Goal: Information Seeking & Learning: Learn about a topic

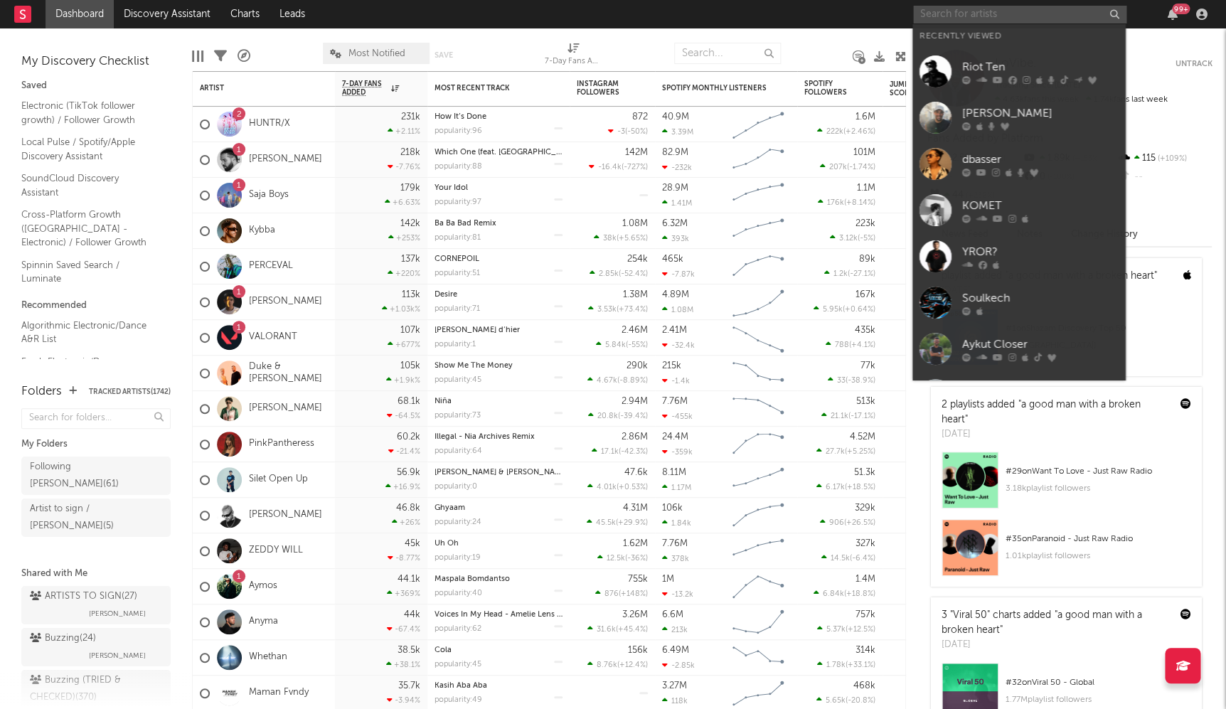
click at [1005, 9] on input "text" at bounding box center [1019, 15] width 213 height 18
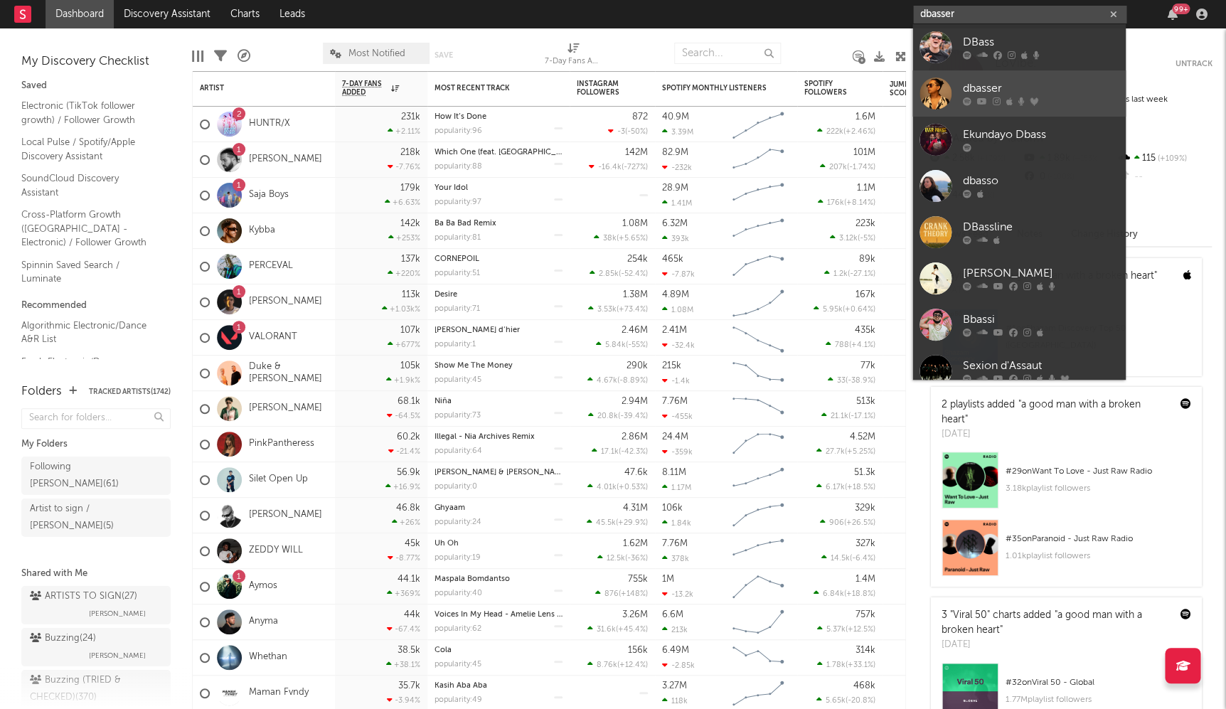
type input "dbasser"
click at [1008, 100] on div at bounding box center [1040, 101] width 156 height 9
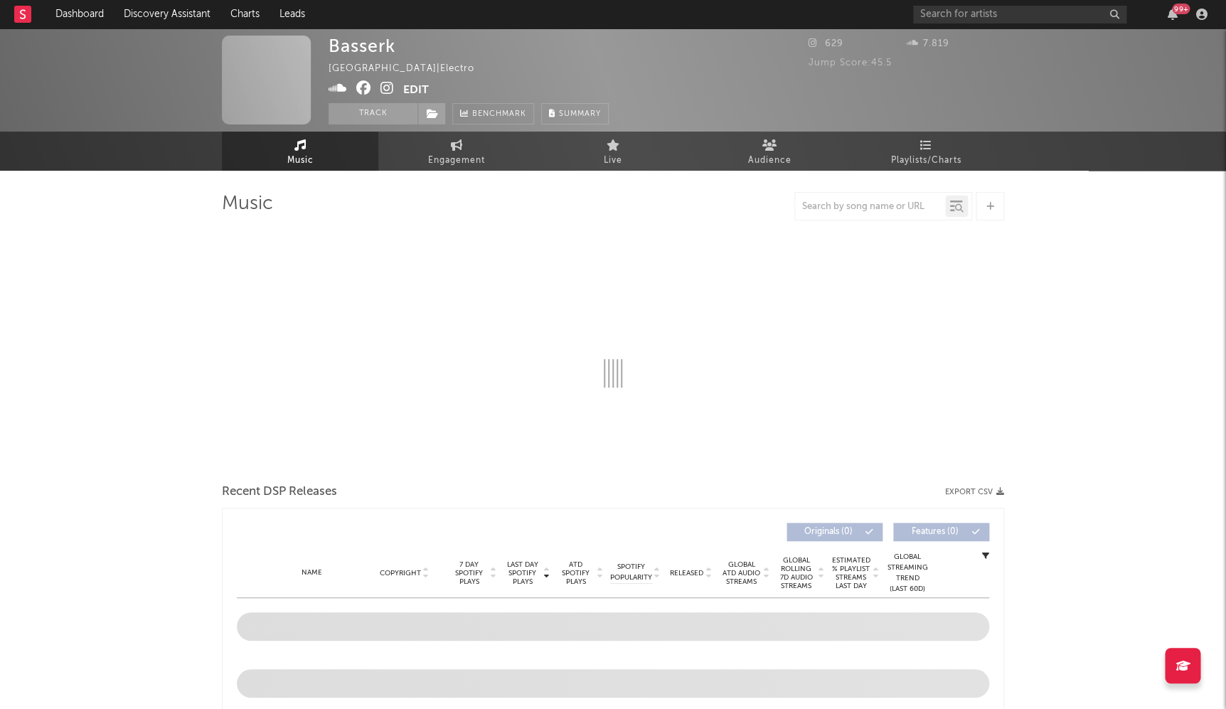
click at [1006, 1] on div "99 +" at bounding box center [1062, 14] width 299 height 28
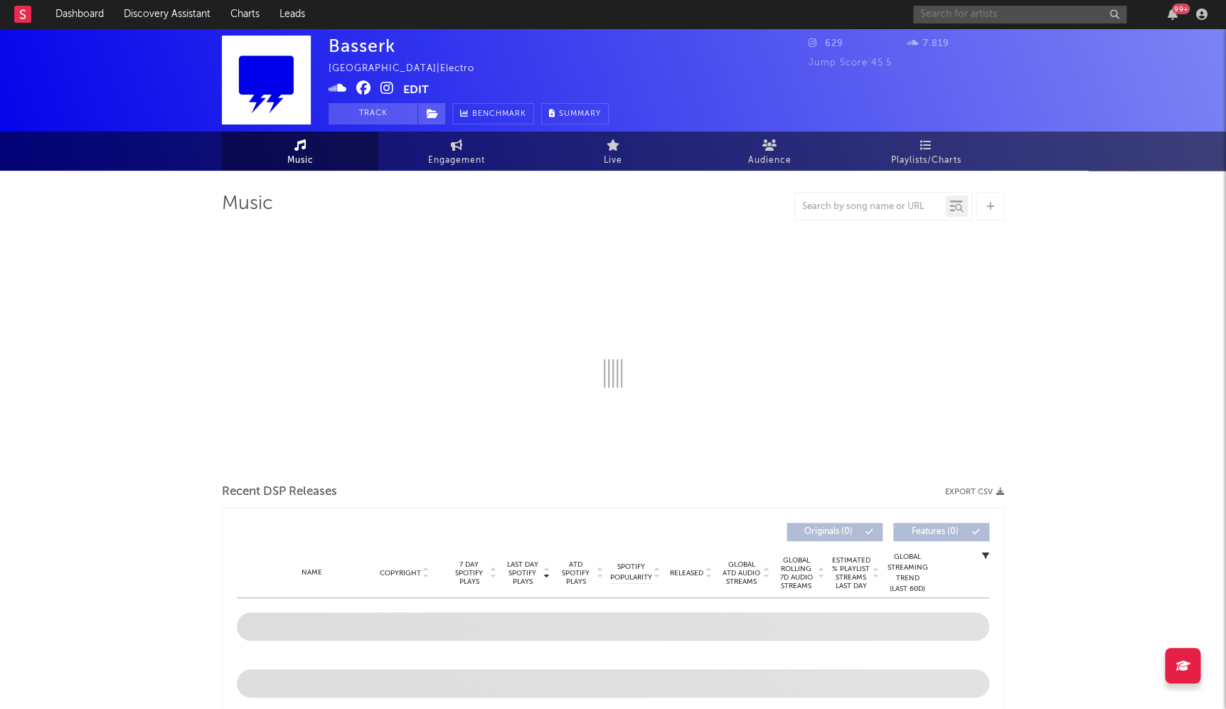
click at [1008, 21] on input "text" at bounding box center [1019, 15] width 213 height 18
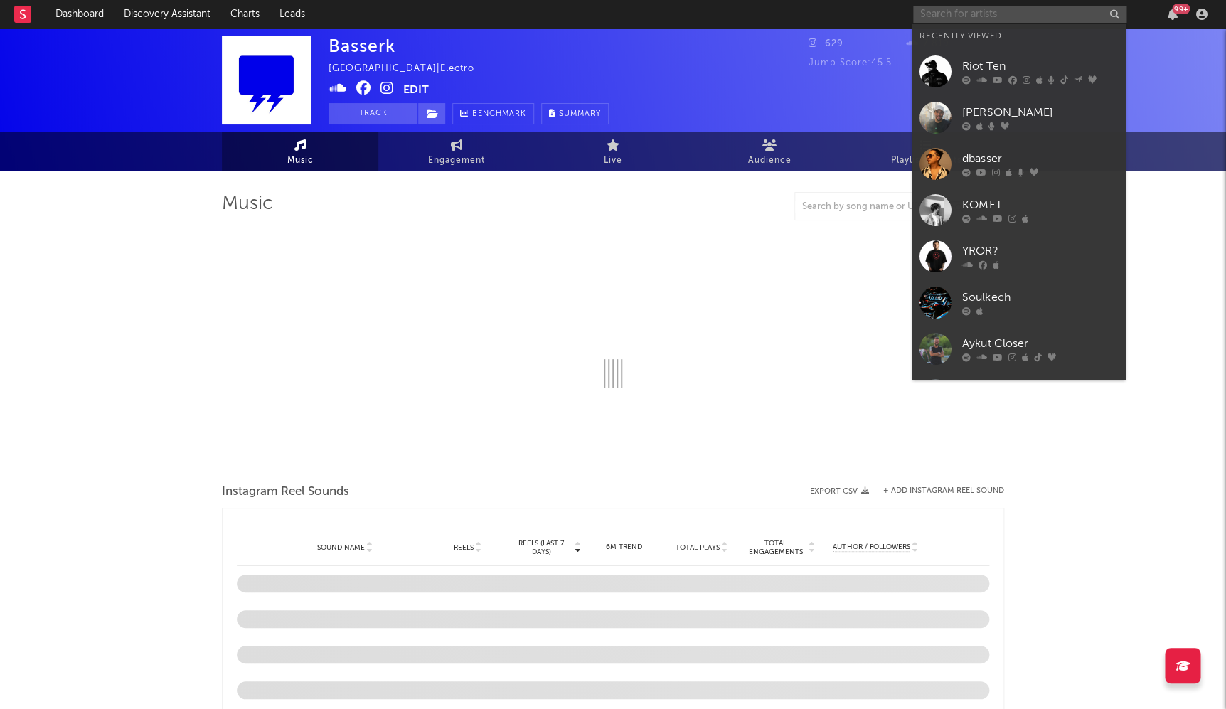
select select "1w"
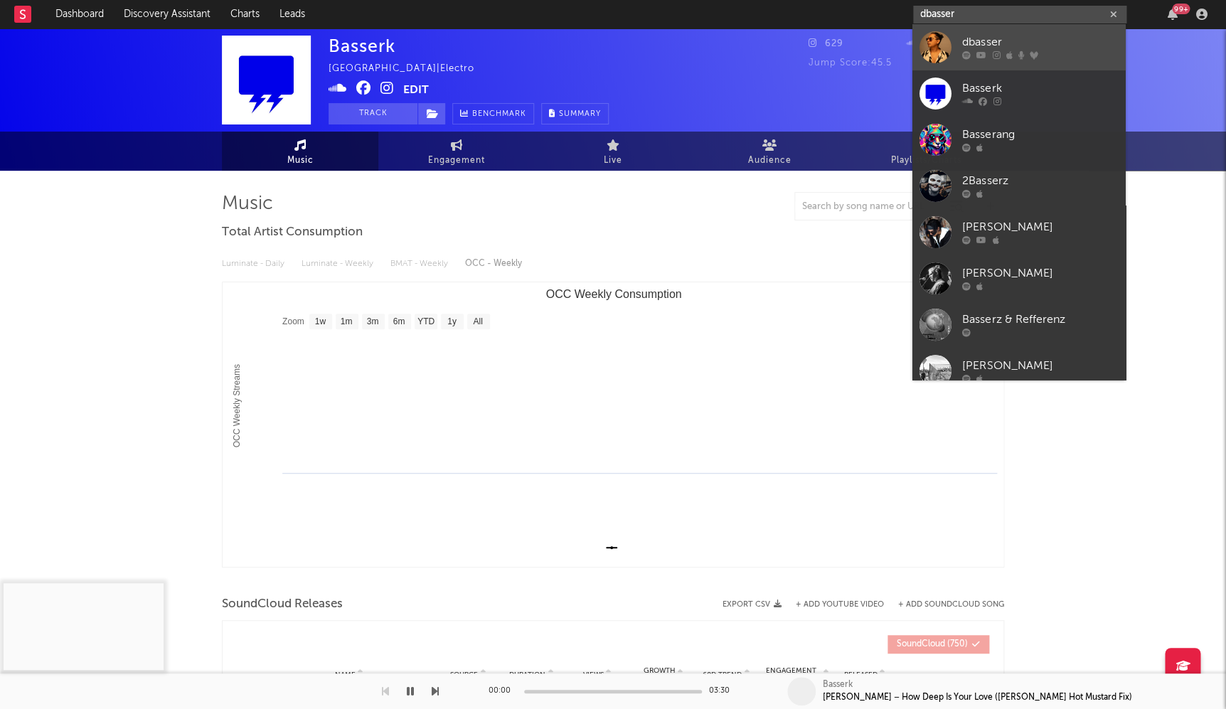
type input "dbasser"
click at [1004, 47] on div "dbasser" at bounding box center [1040, 42] width 156 height 17
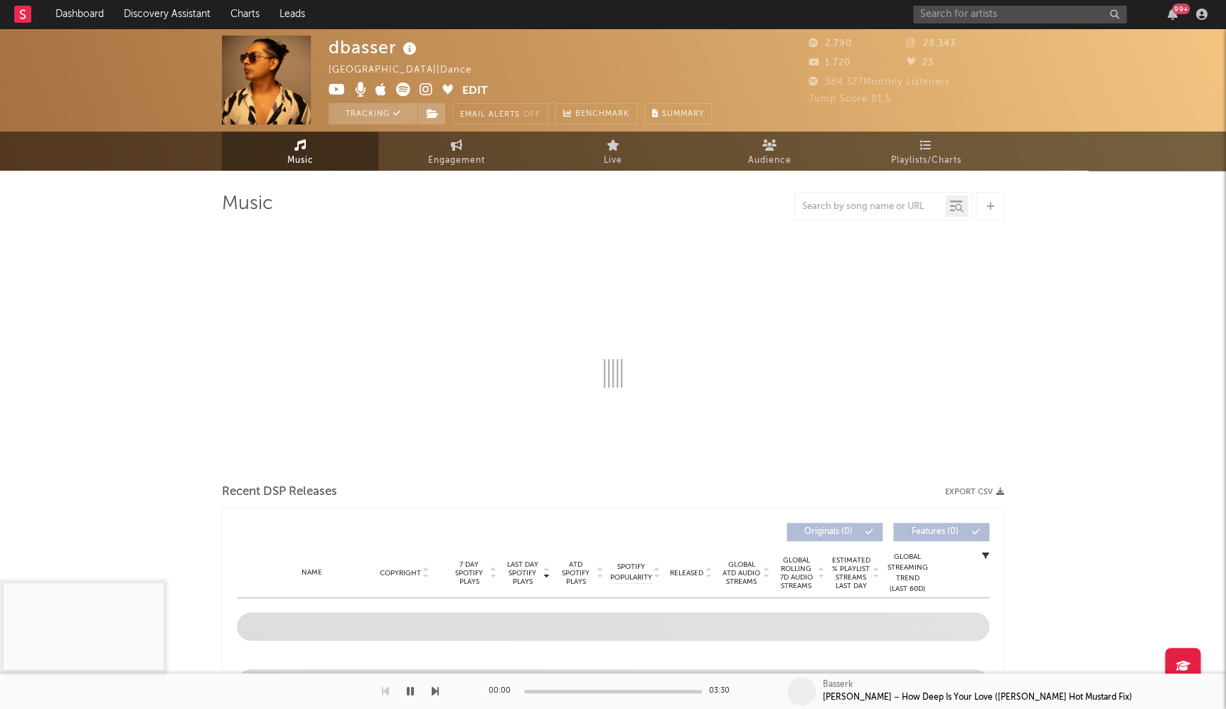
select select "1w"
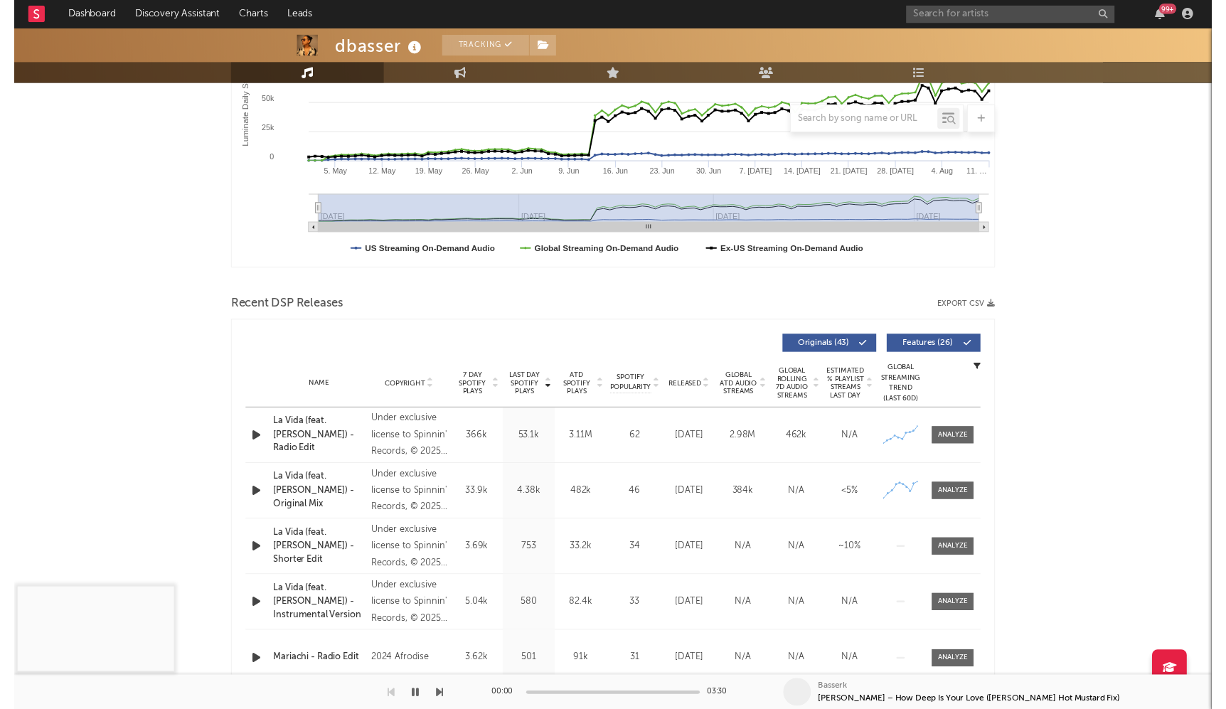
scroll to position [931, 0]
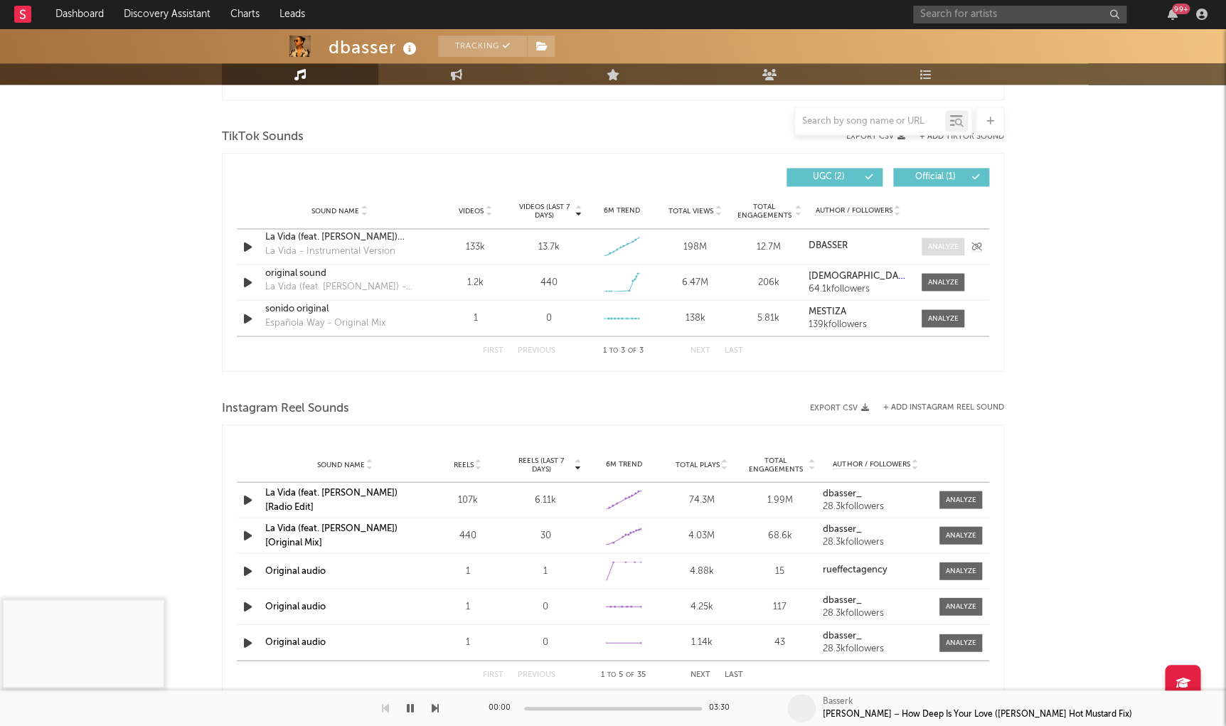
click at [940, 243] on div at bounding box center [943, 246] width 31 height 11
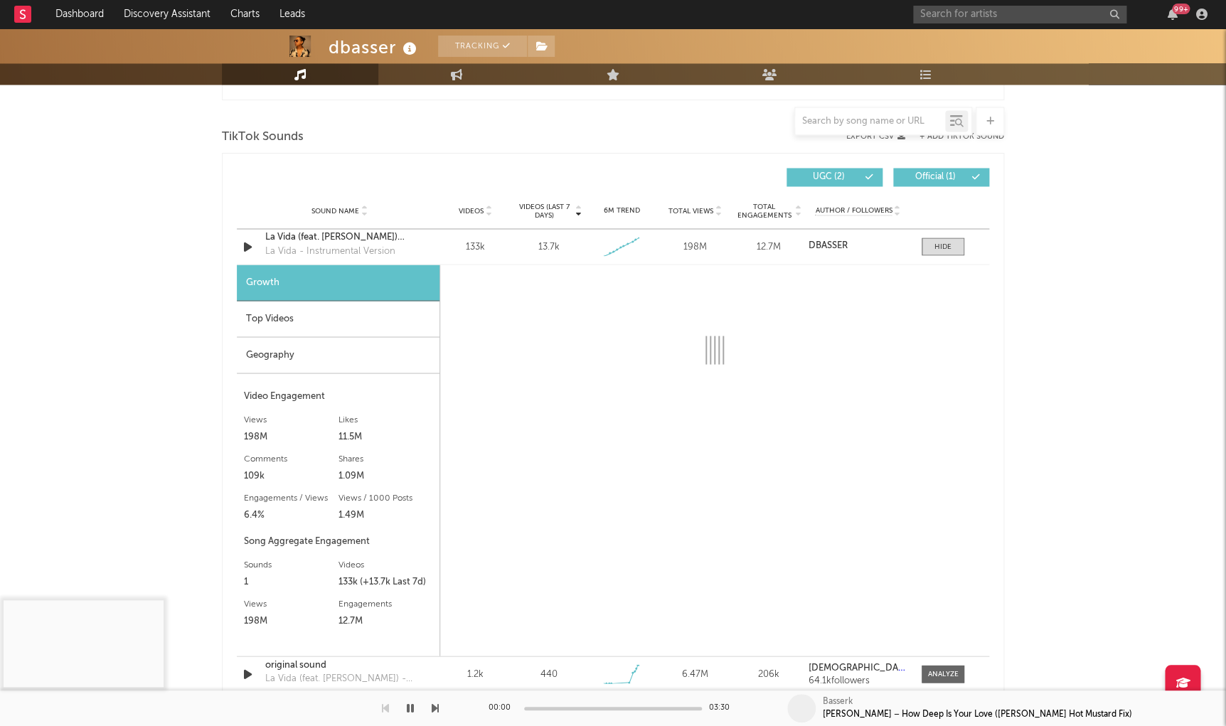
select select "1w"
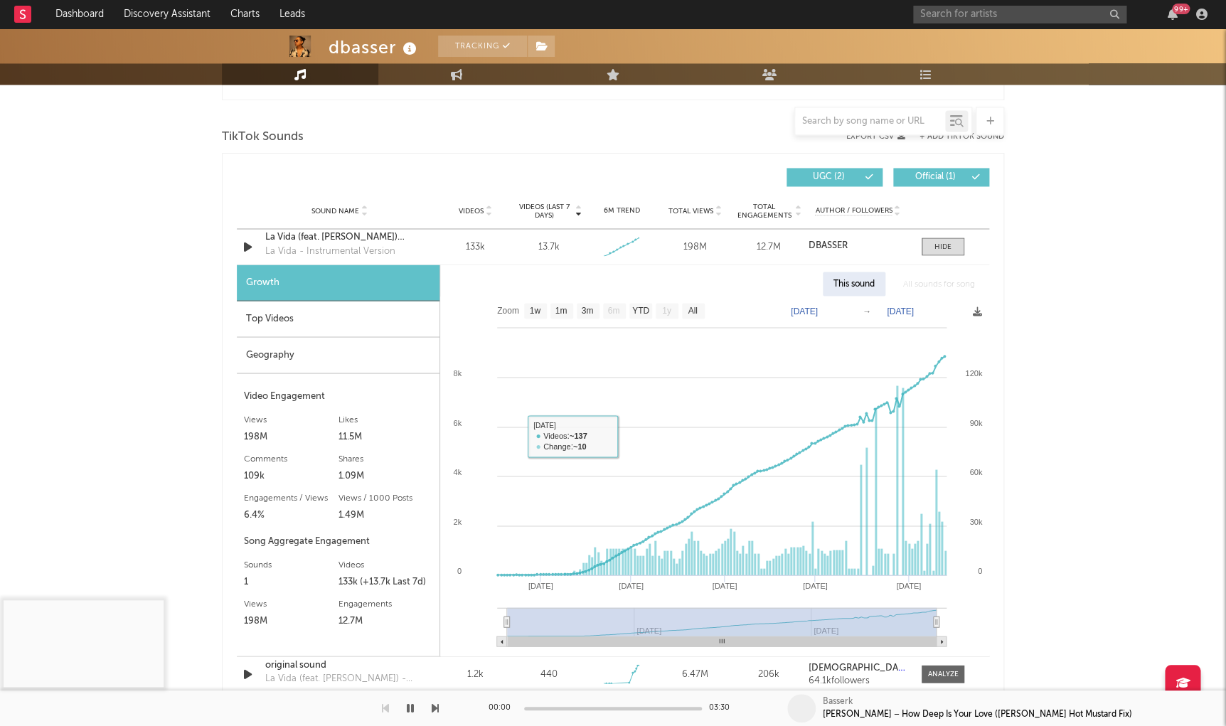
click at [270, 309] on div "Top Videos" at bounding box center [338, 319] width 203 height 36
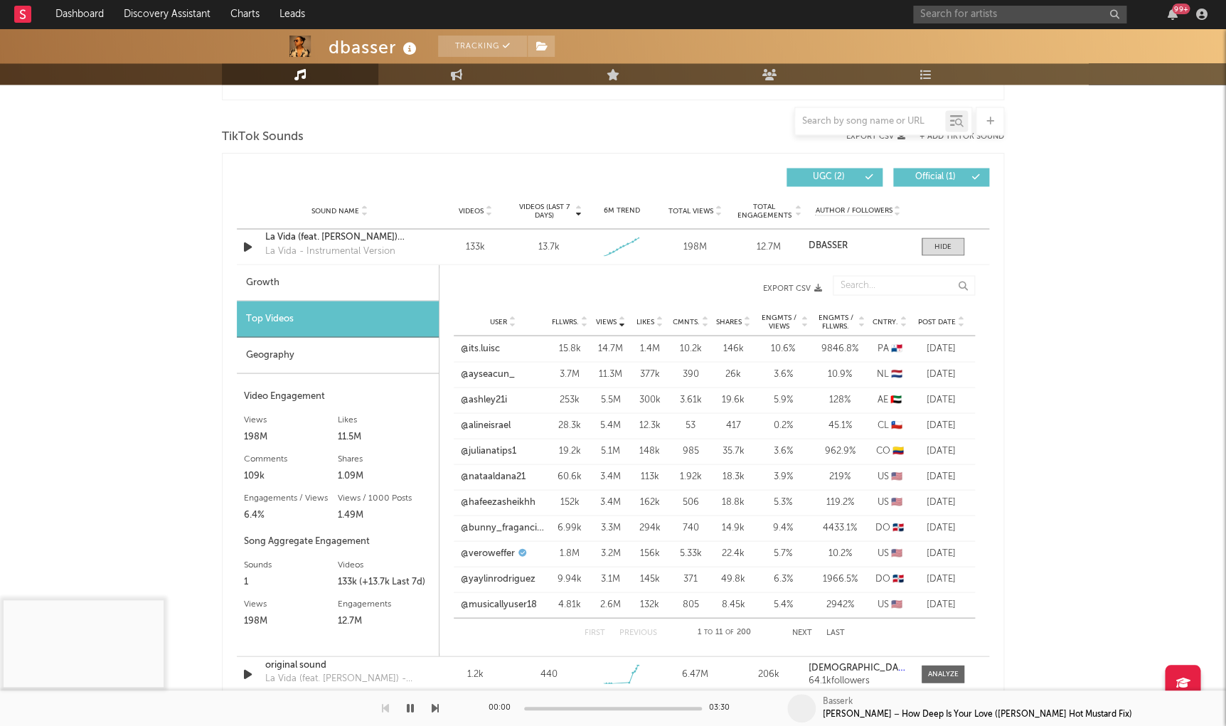
click at [934, 317] on span "Post Date" at bounding box center [937, 321] width 38 height 9
click at [488, 342] on link "@itsdenval" at bounding box center [484, 348] width 46 height 14
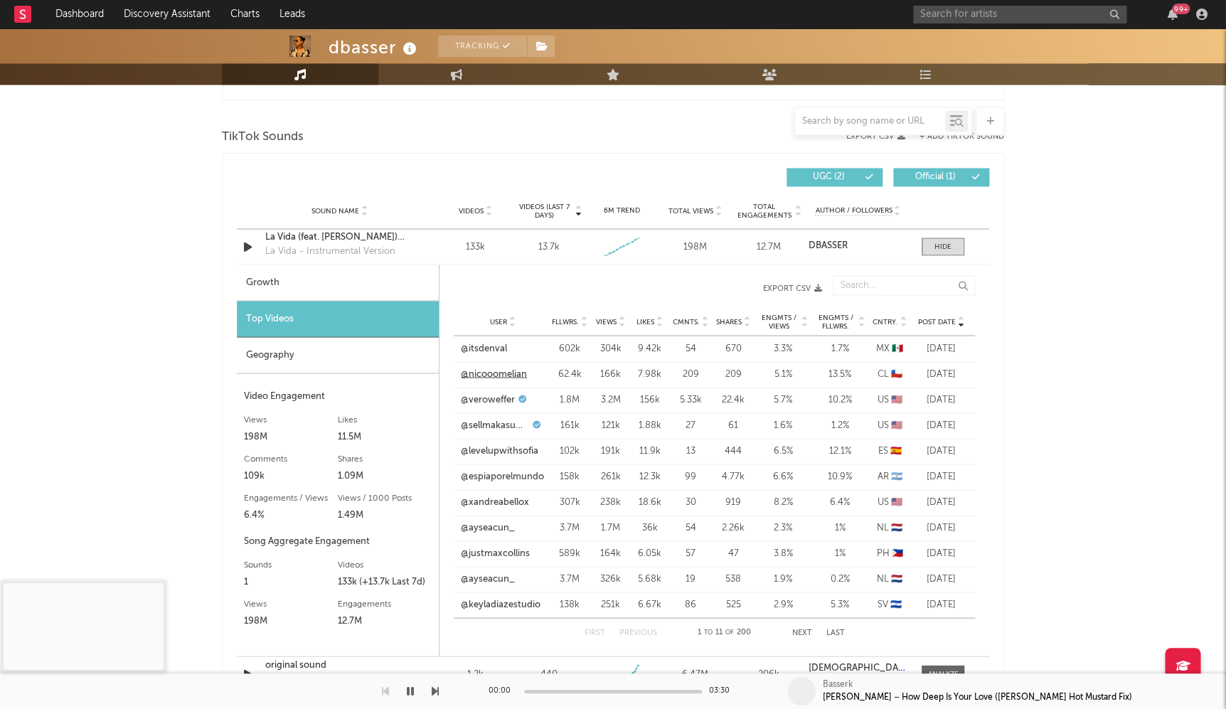
click at [493, 368] on link "@nicooomelian" at bounding box center [494, 374] width 66 height 14
click at [495, 393] on link "@veroweffer" at bounding box center [488, 400] width 54 height 14
click at [498, 418] on link "@sellmakasumoviq" at bounding box center [495, 425] width 68 height 14
click at [504, 444] on link "@levelupwithsofia" at bounding box center [500, 451] width 78 height 14
click at [948, 241] on div at bounding box center [943, 246] width 17 height 11
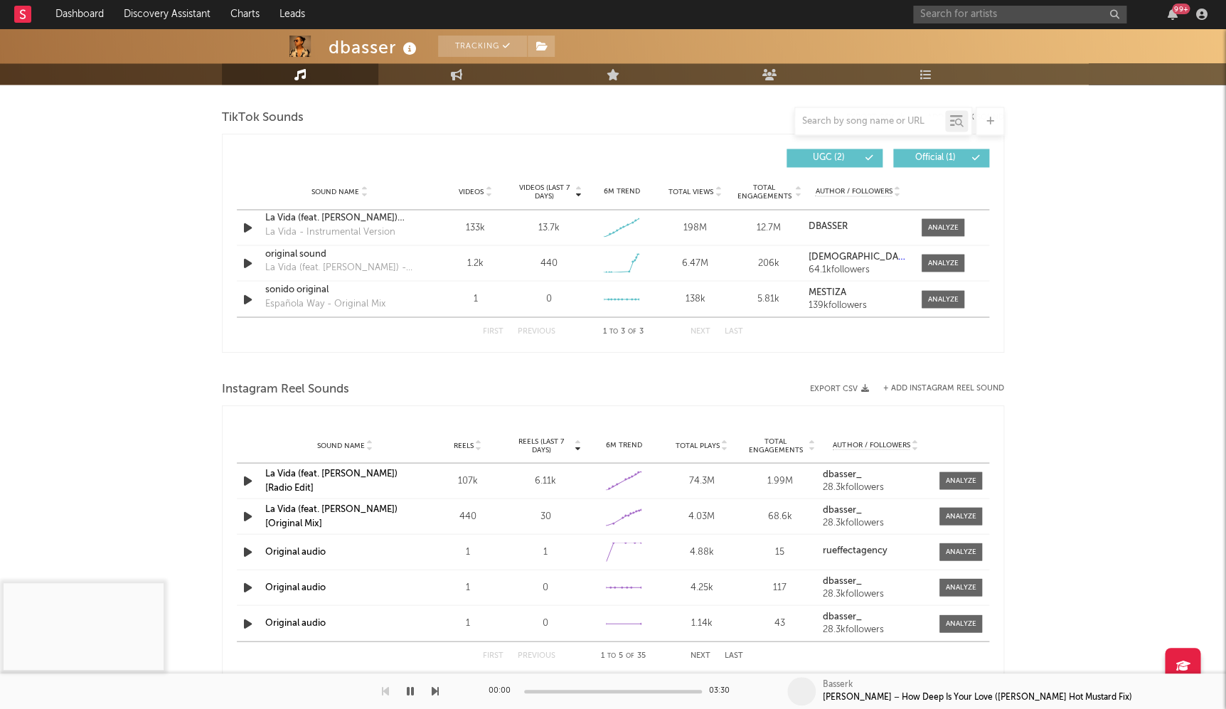
scroll to position [1021, 0]
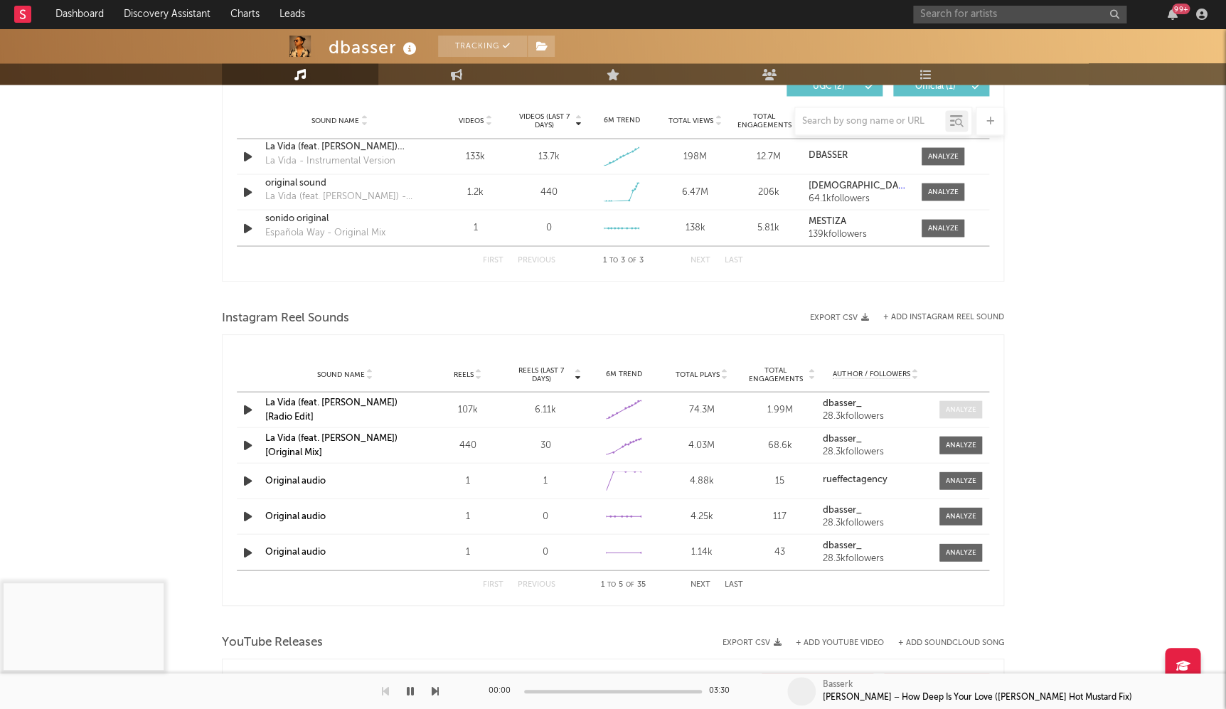
click at [961, 411] on span at bounding box center [961, 409] width 43 height 18
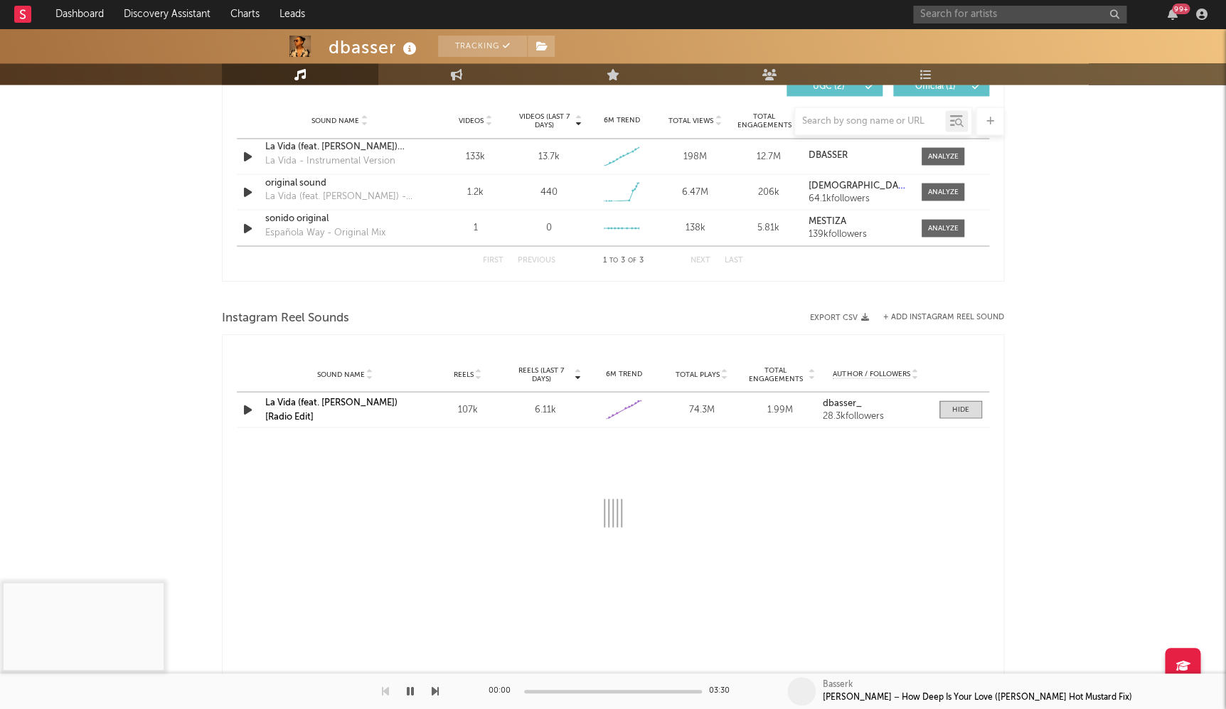
select select "1w"
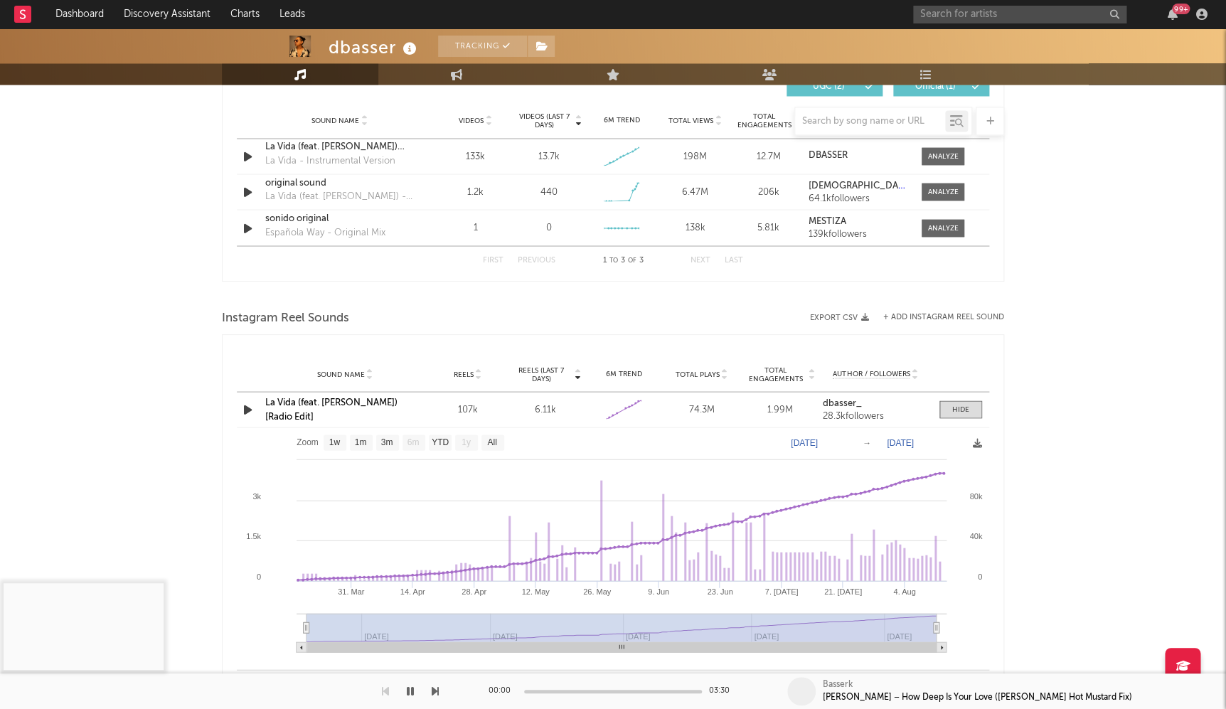
click at [370, 403] on link "La Vida (feat. [PERSON_NAME]) [Radio Edit]" at bounding box center [331, 409] width 132 height 23
click at [961, 183] on span at bounding box center [943, 192] width 43 height 18
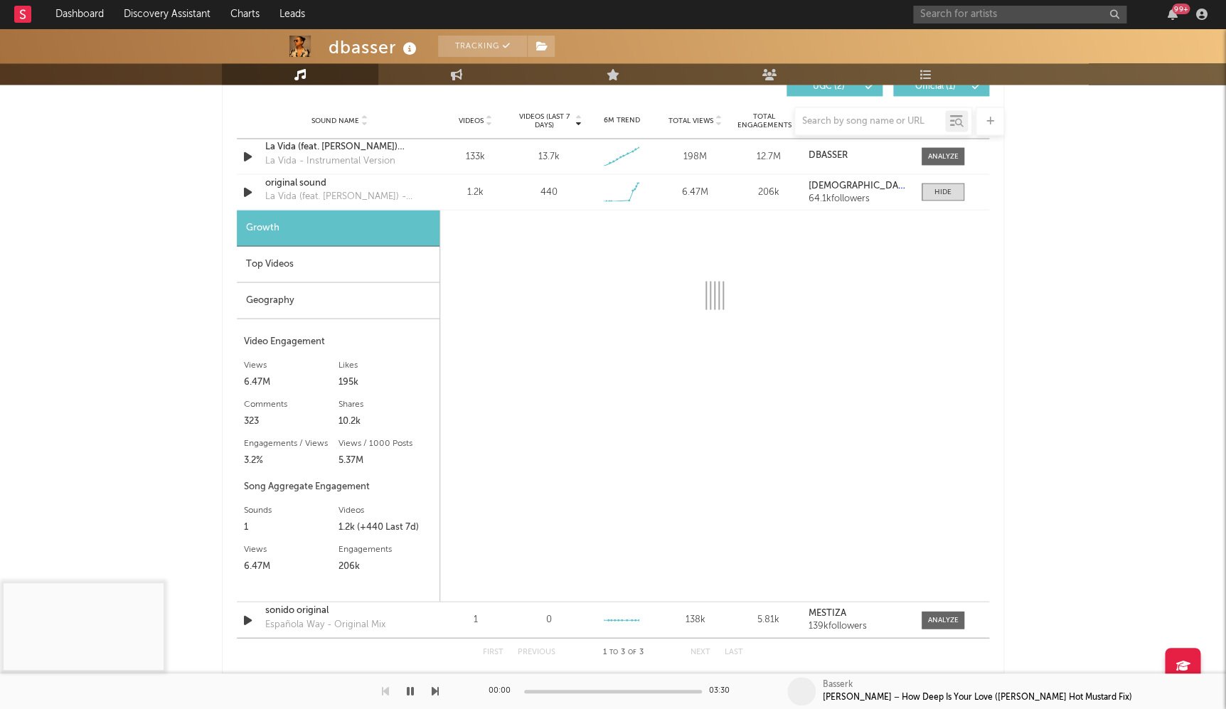
select select "1w"
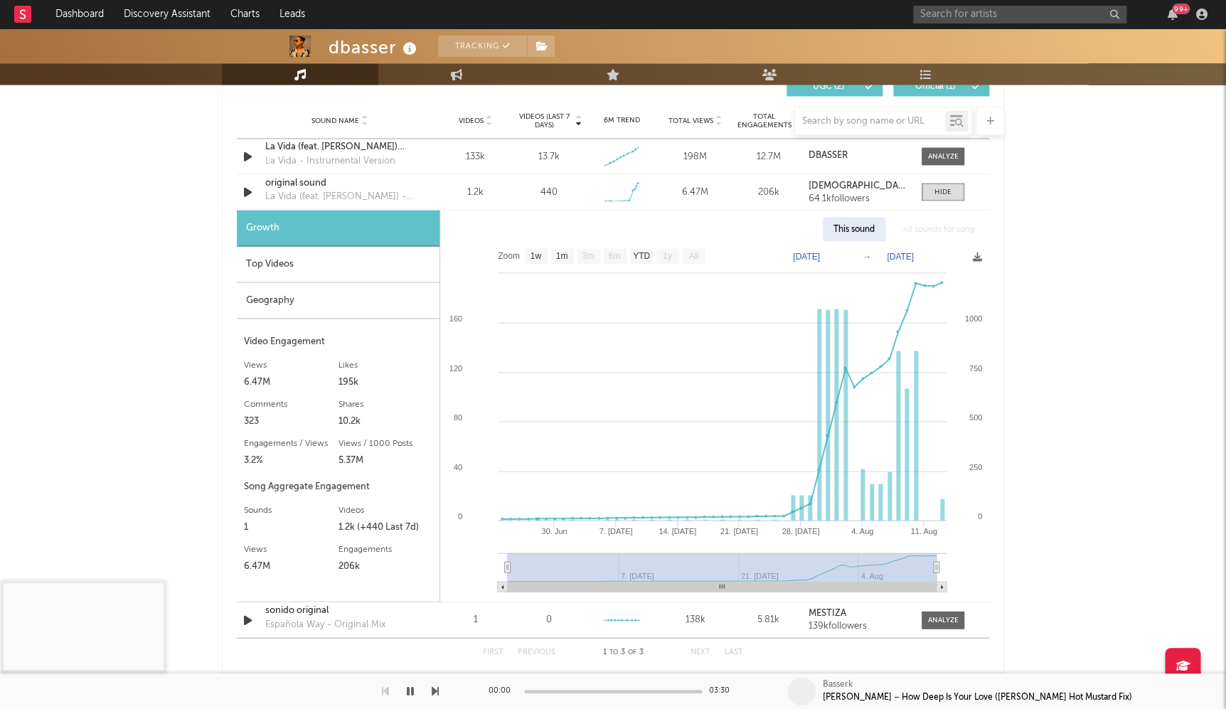
drag, startPoint x: 293, startPoint y: 266, endPoint x: 284, endPoint y: 264, distance: 9.5
click at [292, 265] on div "Top Videos" at bounding box center [338, 264] width 203 height 36
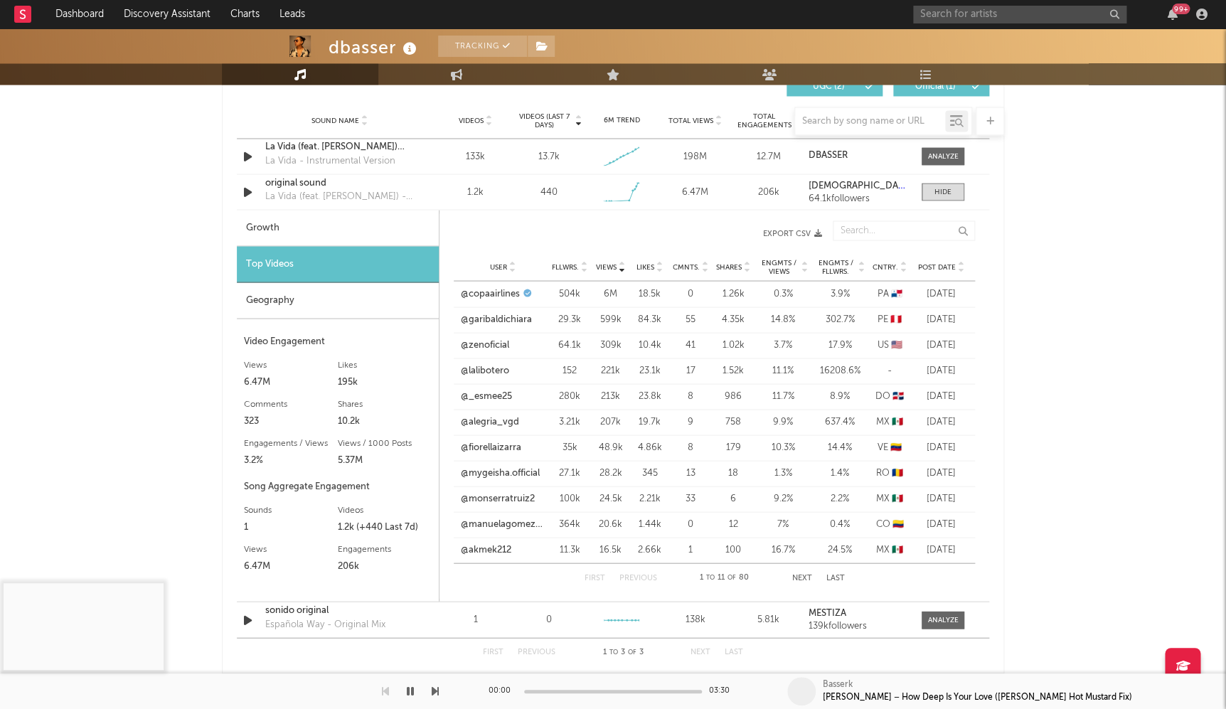
click at [950, 262] on span "Post Date" at bounding box center [937, 266] width 38 height 9
click at [509, 494] on link "@copaairlines" at bounding box center [491, 499] width 59 height 14
click at [934, 199] on div "Sound Name original sound La Vida (feat. [PERSON_NAME]) - Original Mix Videos 1…" at bounding box center [613, 191] width 753 height 35
click at [941, 196] on span at bounding box center [943, 192] width 43 height 18
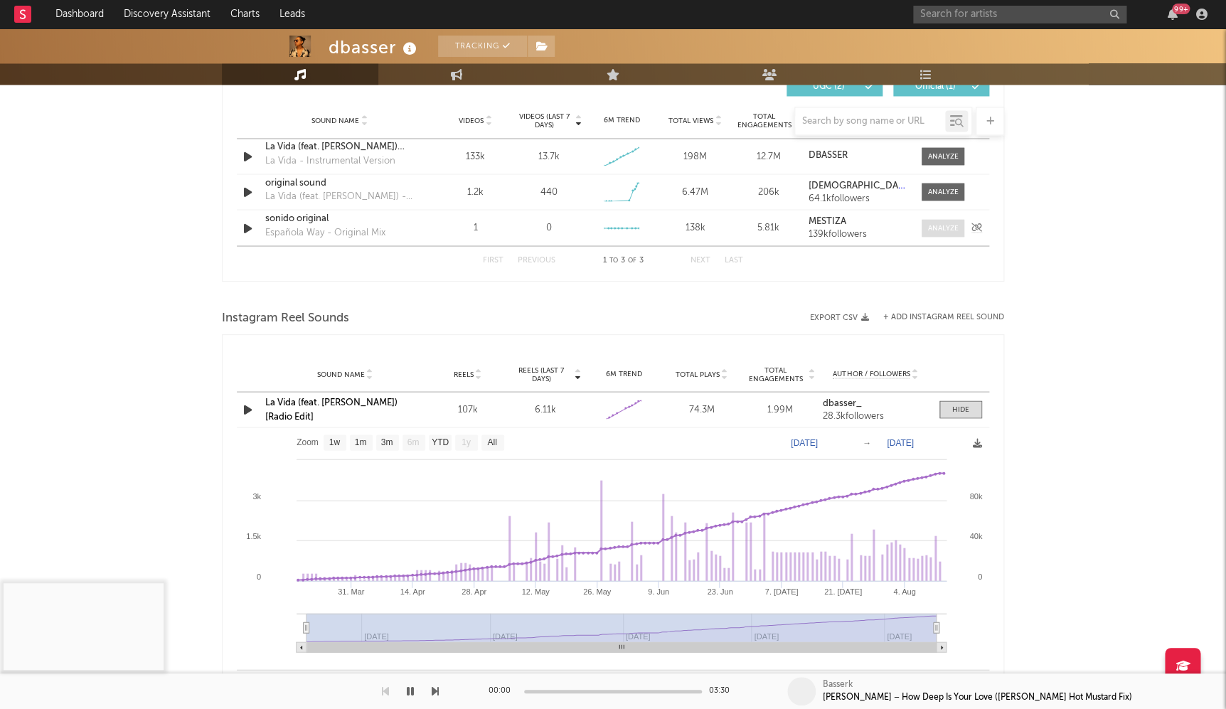
click at [940, 223] on div at bounding box center [943, 228] width 31 height 11
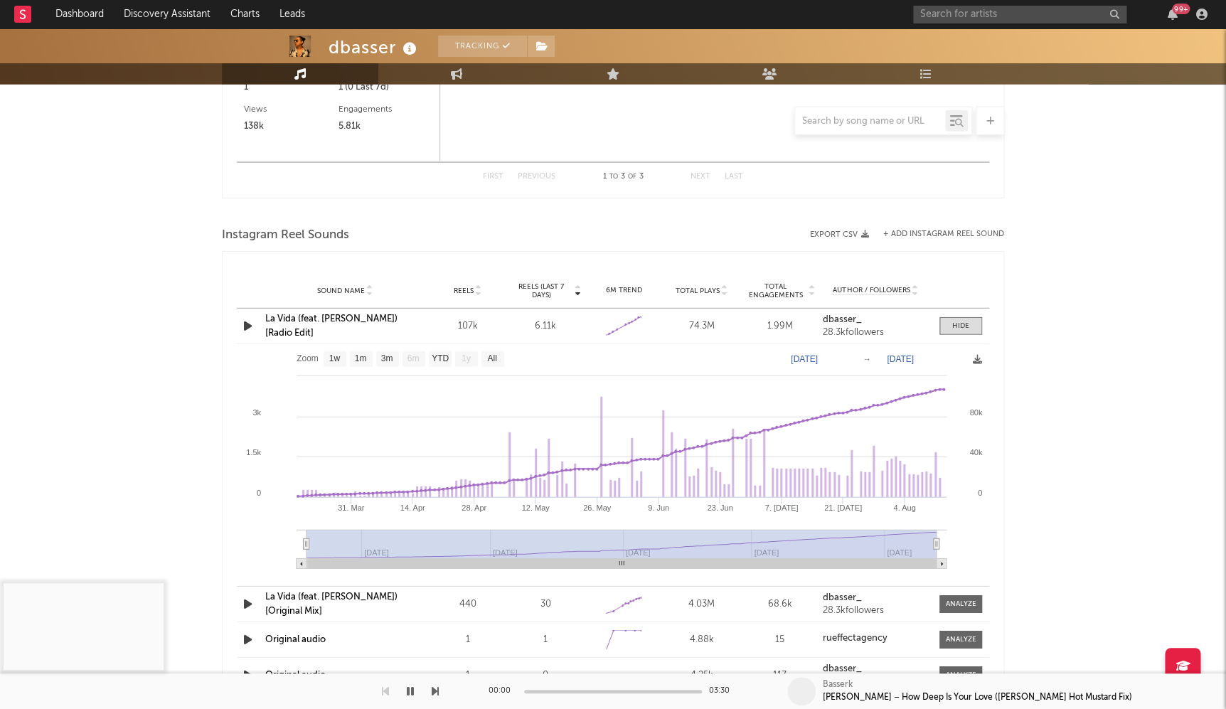
scroll to position [1512, 0]
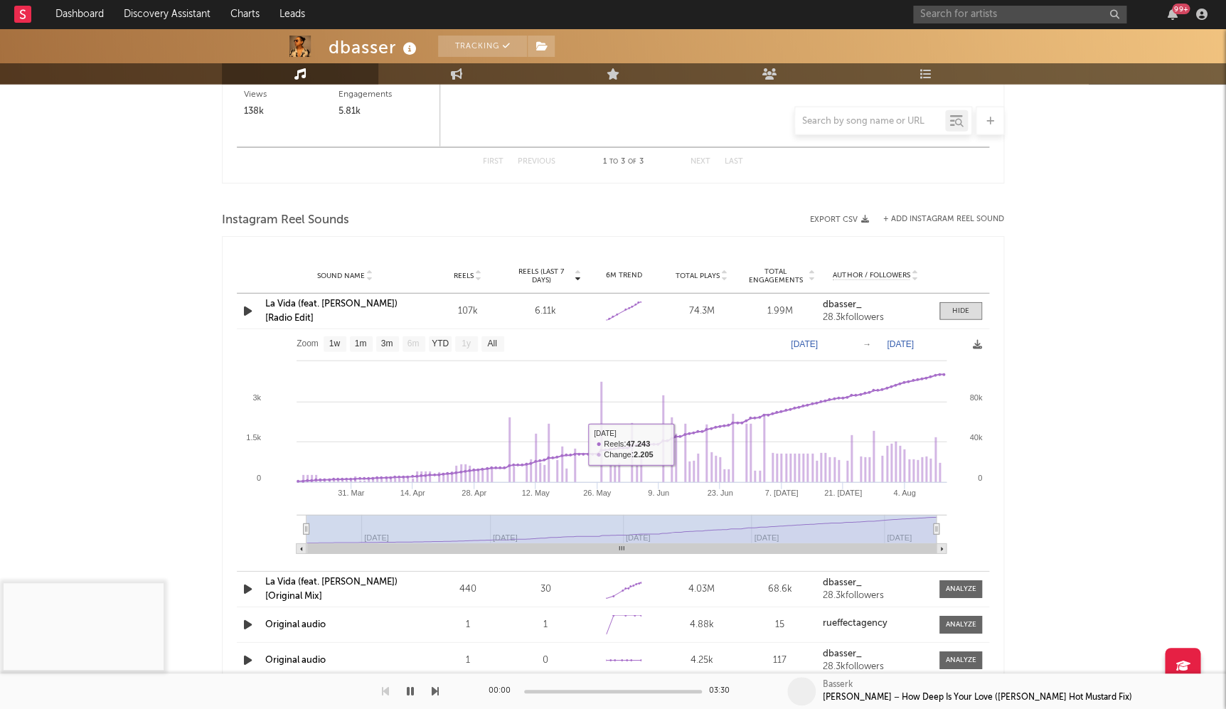
click at [359, 583] on link "La Vida (feat. [PERSON_NAME]) [Original Mix]" at bounding box center [331, 589] width 132 height 23
select select "6m"
